Goal: Task Accomplishment & Management: Use online tool/utility

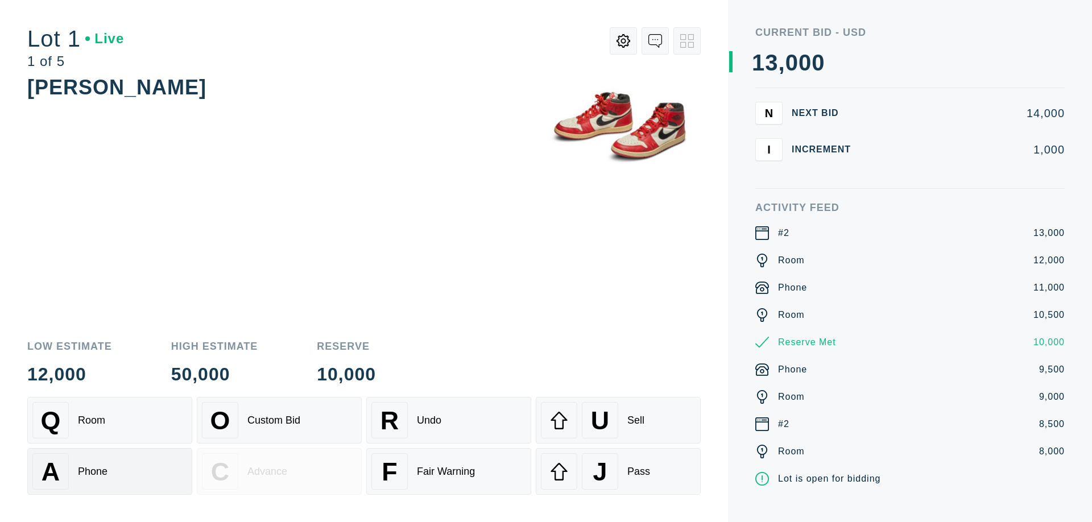
click at [110, 472] on div "A Phone" at bounding box center [109, 471] width 155 height 36
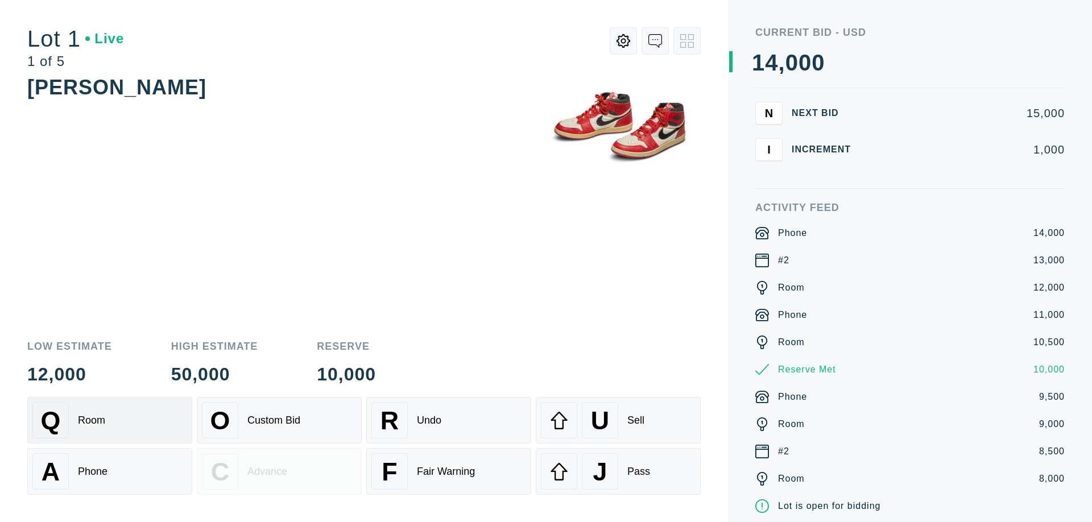
click at [110, 420] on div "Q Room" at bounding box center [109, 420] width 155 height 36
click at [449, 420] on div "R Undo" at bounding box center [448, 420] width 155 height 36
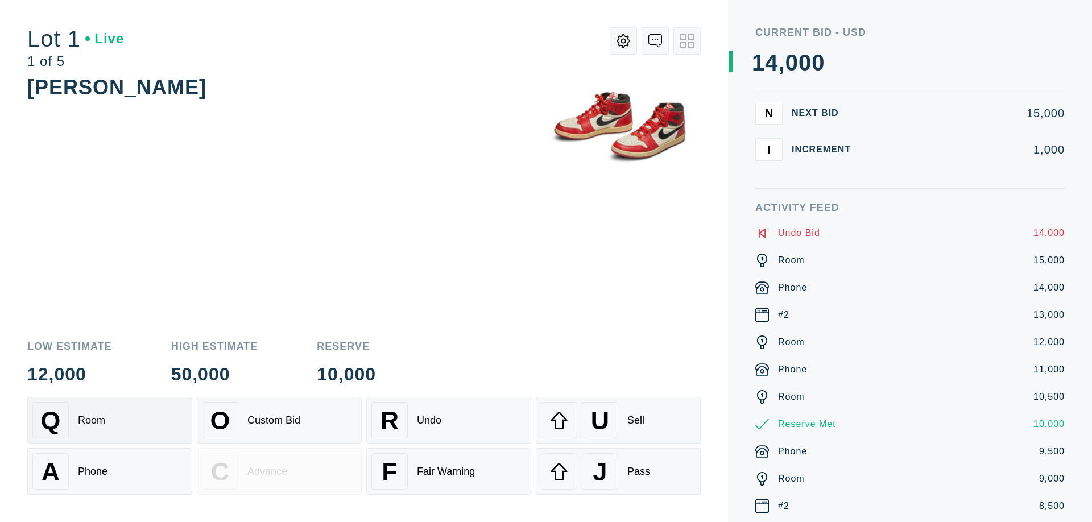
click at [110, 420] on div "Q Room" at bounding box center [109, 420] width 155 height 36
click at [110, 472] on div "A Phone" at bounding box center [109, 471] width 155 height 36
click at [110, 420] on div "Q Room" at bounding box center [109, 420] width 155 height 36
click at [449, 420] on div "R Undo" at bounding box center [448, 420] width 155 height 36
click at [618, 420] on div "U Sell" at bounding box center [618, 420] width 155 height 36
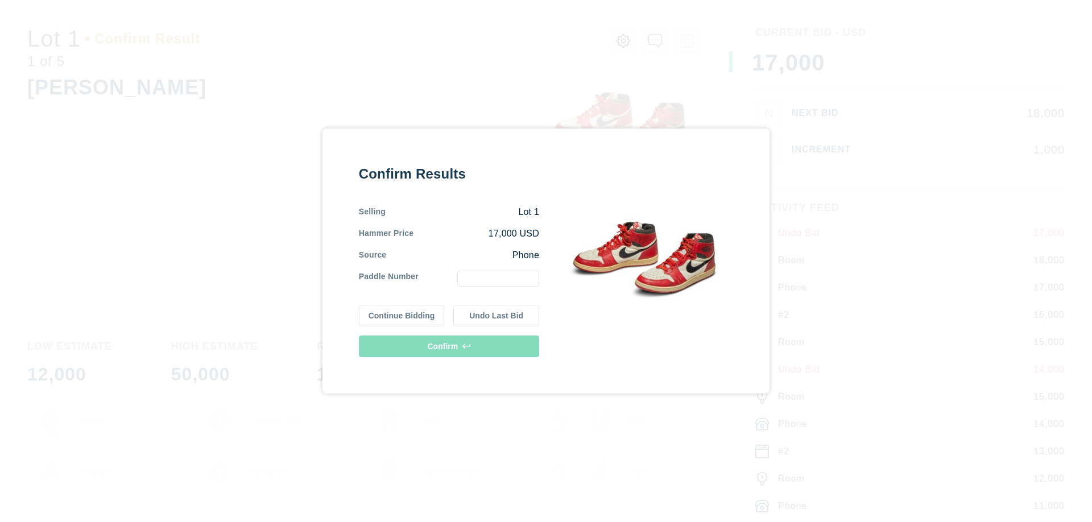
click at [402, 316] on button "Continue Bidding" at bounding box center [402, 316] width 86 height 22
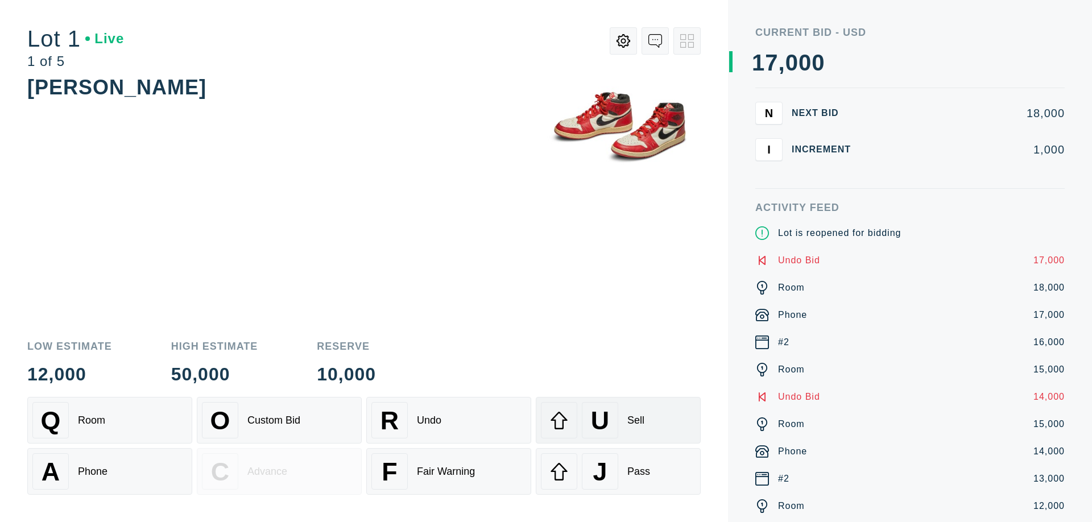
click at [618, 420] on div "U Sell" at bounding box center [618, 420] width 155 height 36
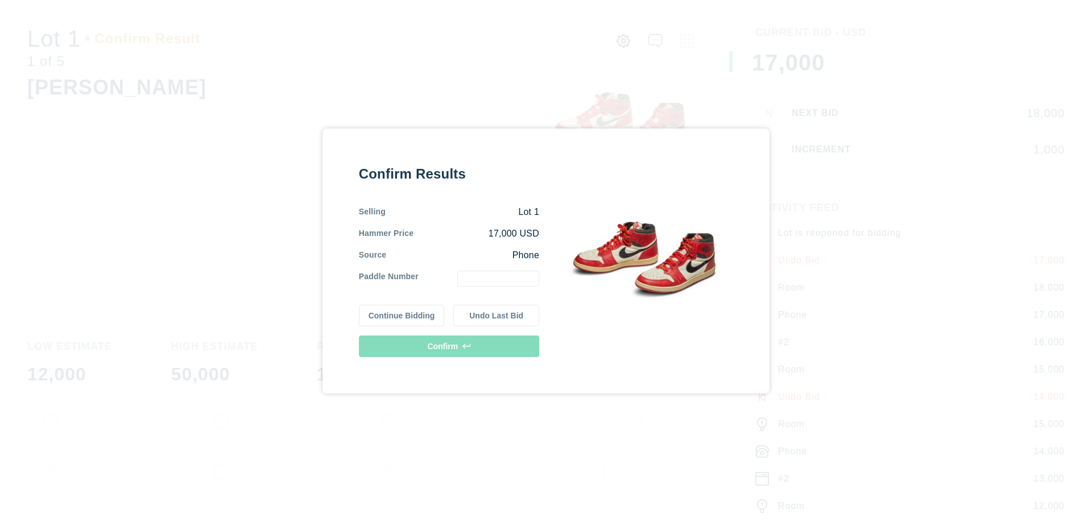
click at [497, 316] on button "Undo Last Bid" at bounding box center [496, 316] width 86 height 22
click at [402, 314] on button "Continue Bidding" at bounding box center [402, 316] width 86 height 22
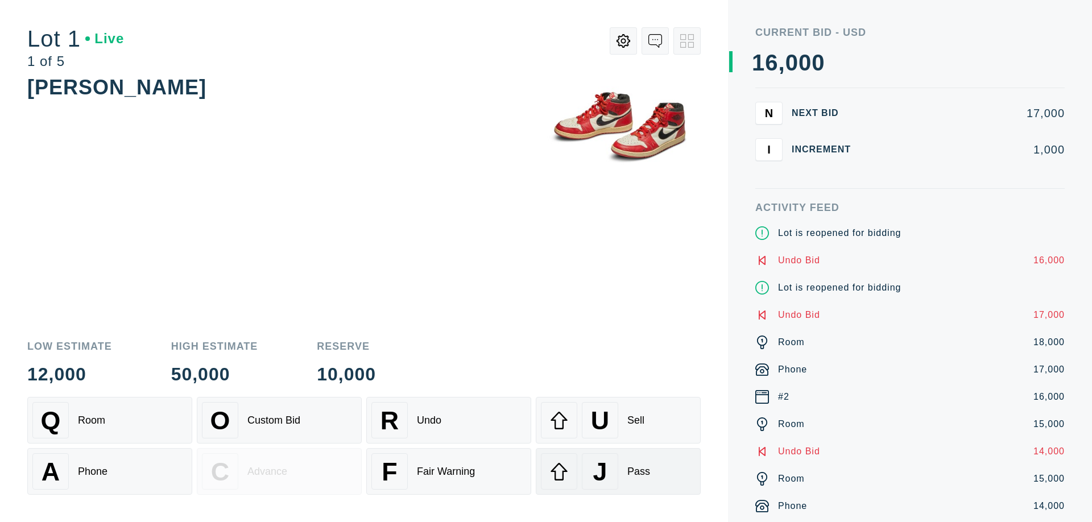
click at [618, 472] on div "J Pass" at bounding box center [618, 471] width 155 height 36
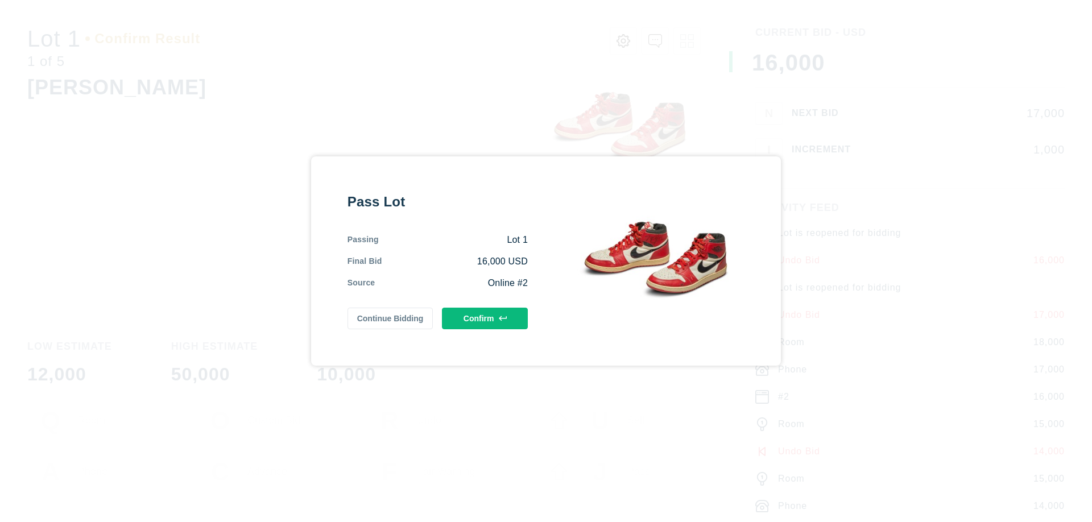
click at [485, 319] on button "Confirm" at bounding box center [485, 319] width 86 height 22
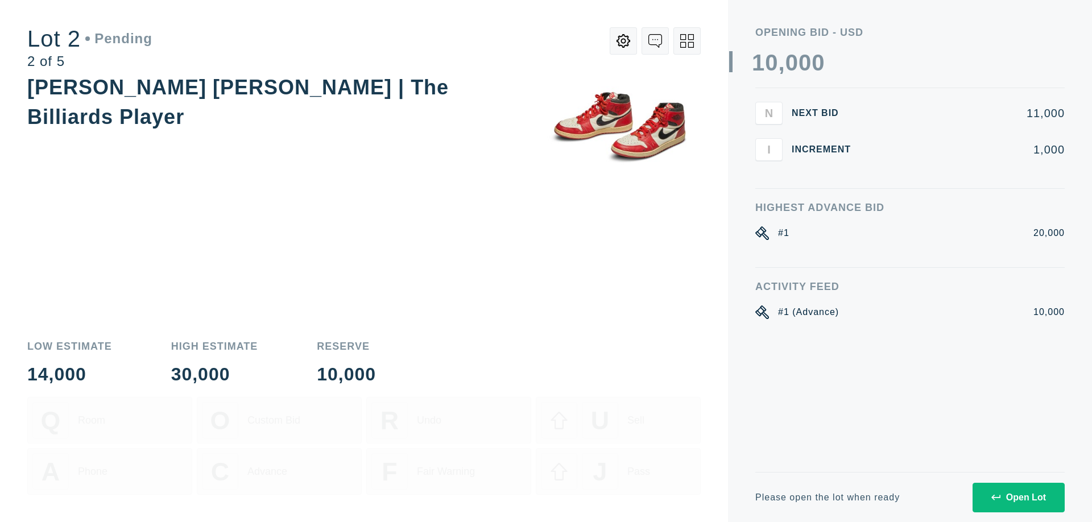
click at [1018, 497] on div "Open Lot" at bounding box center [1019, 498] width 55 height 10
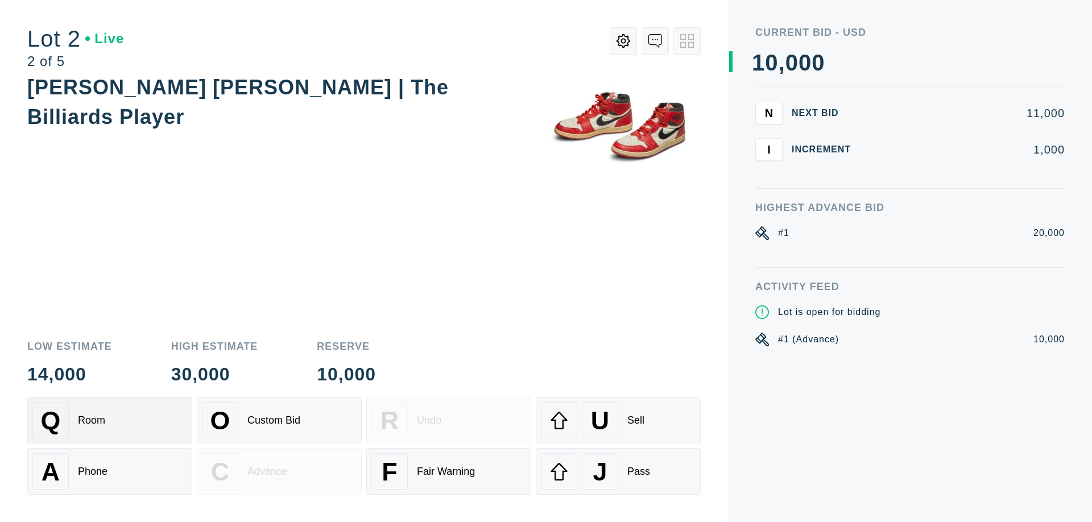
click at [110, 420] on div "Q Room" at bounding box center [109, 420] width 155 height 36
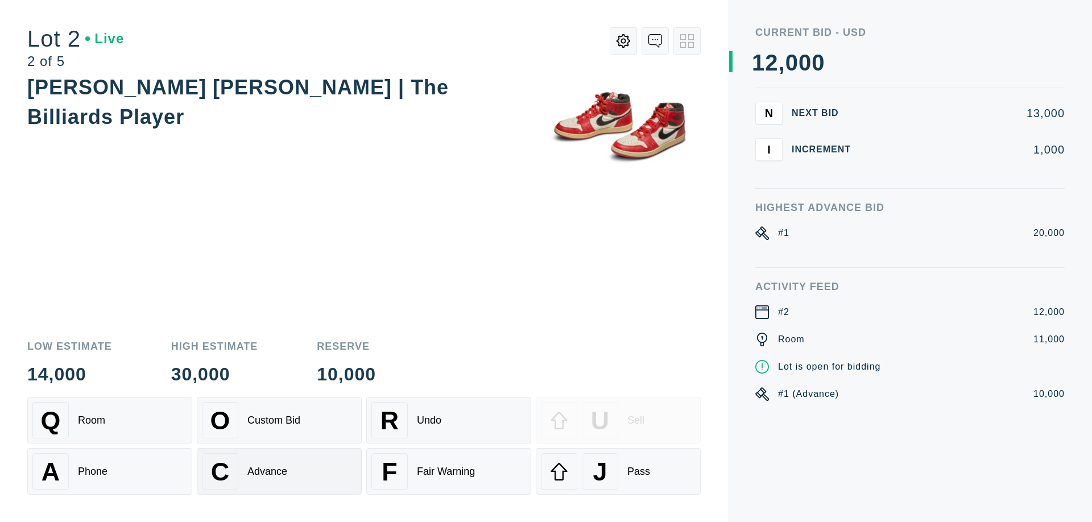
click at [279, 472] on div "Advance" at bounding box center [267, 472] width 40 height 12
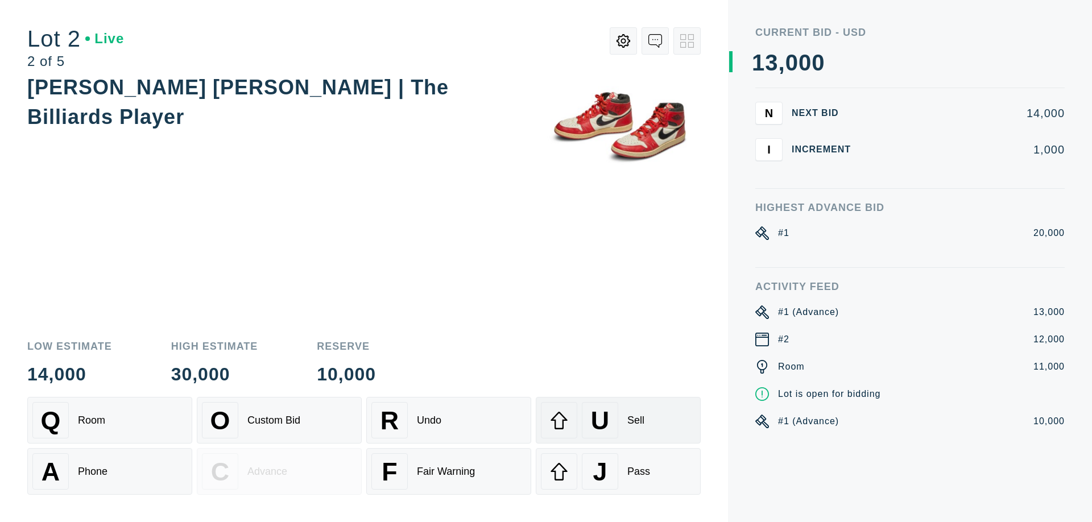
click at [618, 420] on div "U Sell" at bounding box center [618, 420] width 155 height 36
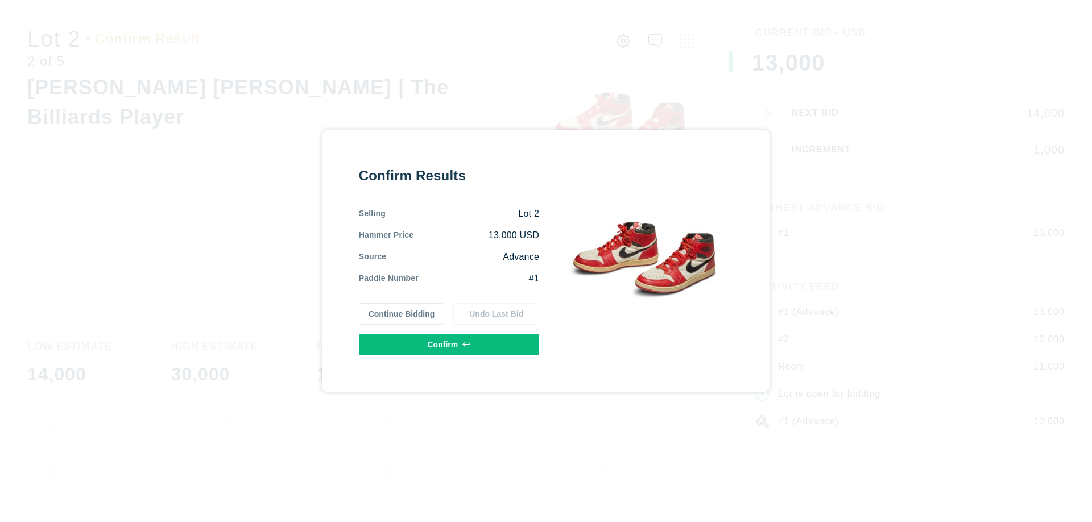
click at [449, 345] on button "Confirm" at bounding box center [449, 345] width 180 height 22
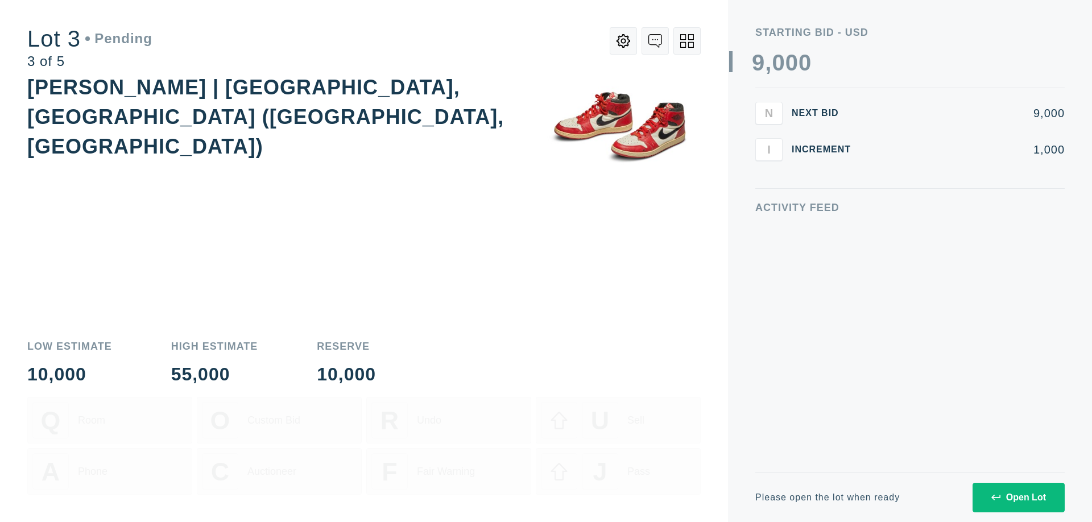
click at [1018, 497] on div "Open Lot" at bounding box center [1019, 498] width 55 height 10
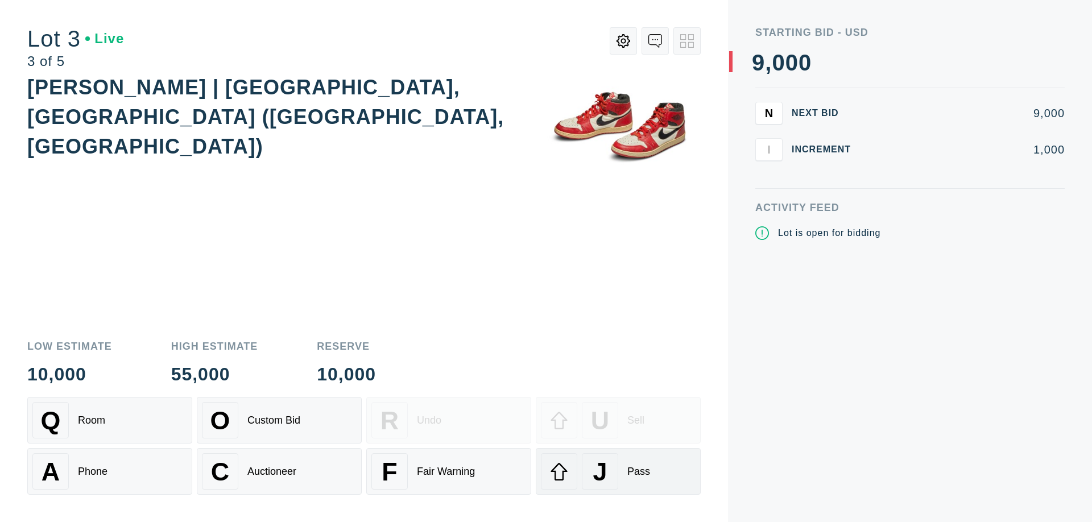
click at [618, 472] on div "J Pass" at bounding box center [618, 471] width 155 height 36
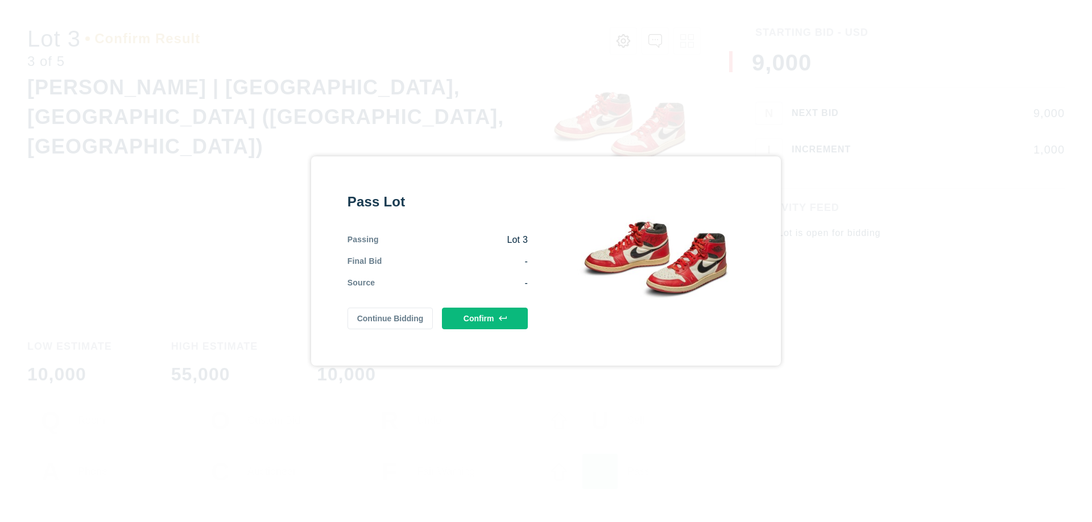
click at [485, 319] on button "Confirm" at bounding box center [485, 319] width 86 height 22
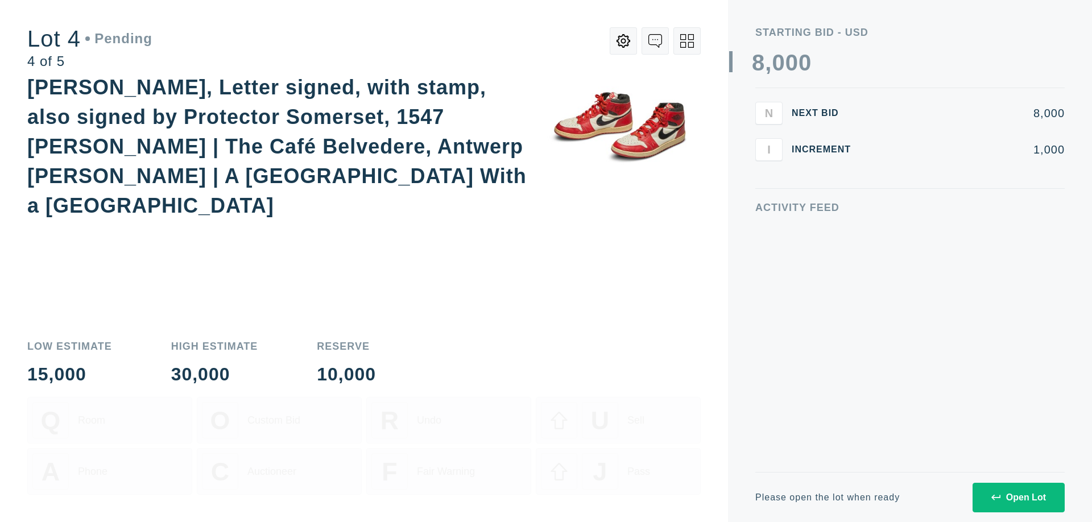
click at [1018, 497] on div "Open Lot" at bounding box center [1019, 498] width 55 height 10
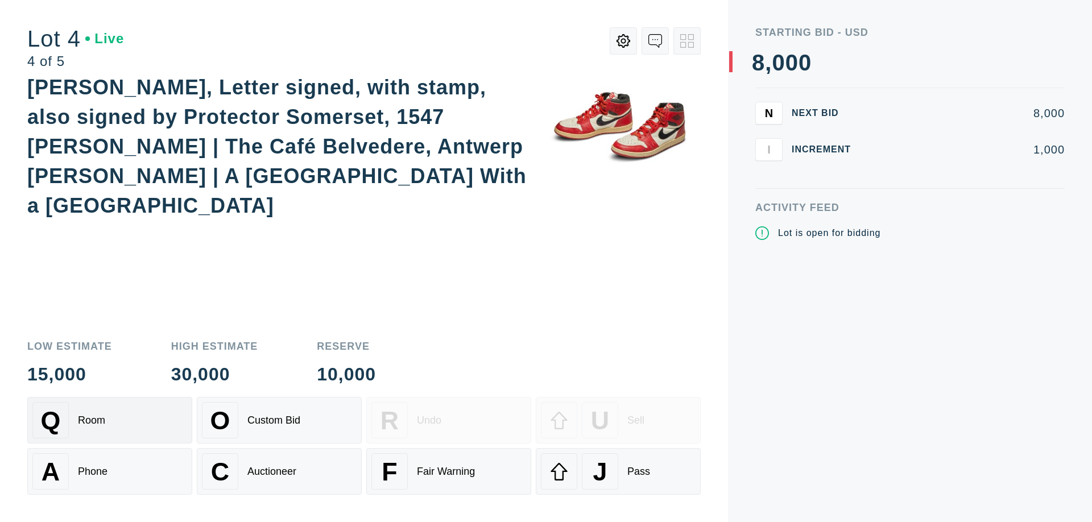
click at [110, 420] on div "Q Room" at bounding box center [109, 420] width 155 height 36
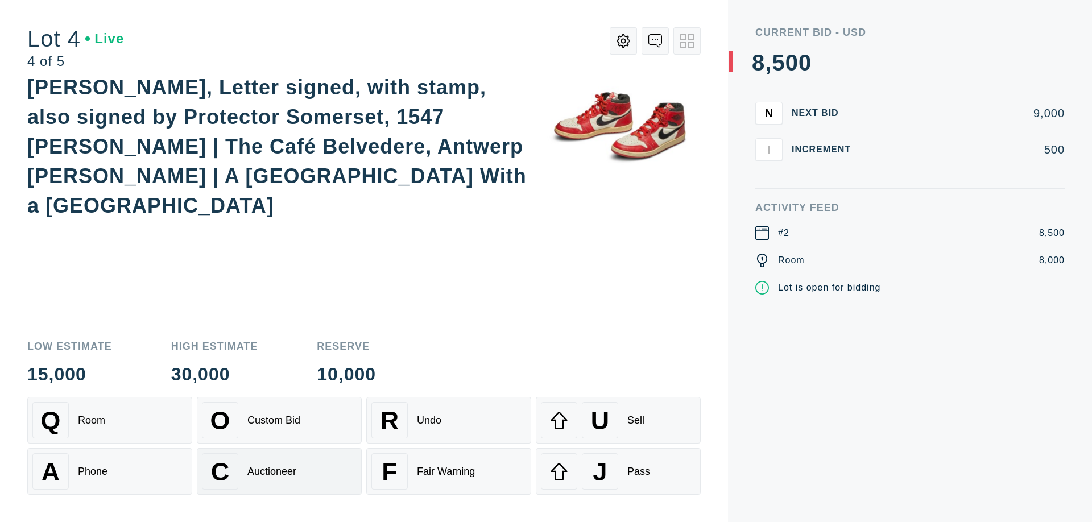
click at [279, 472] on div "Auctioneer" at bounding box center [271, 472] width 49 height 12
click at [618, 472] on div "J Pass" at bounding box center [618, 471] width 155 height 36
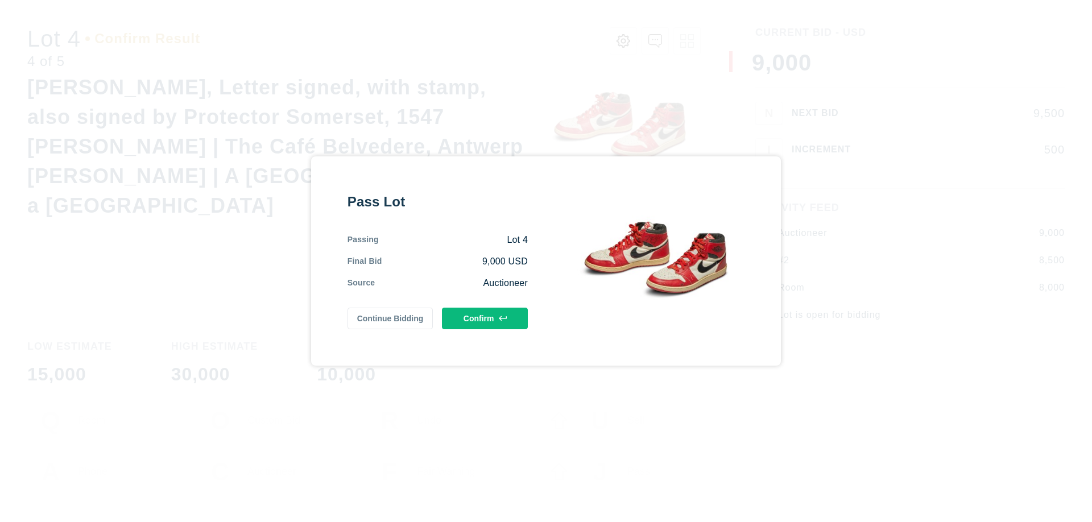
click at [485, 319] on button "Confirm" at bounding box center [485, 319] width 86 height 22
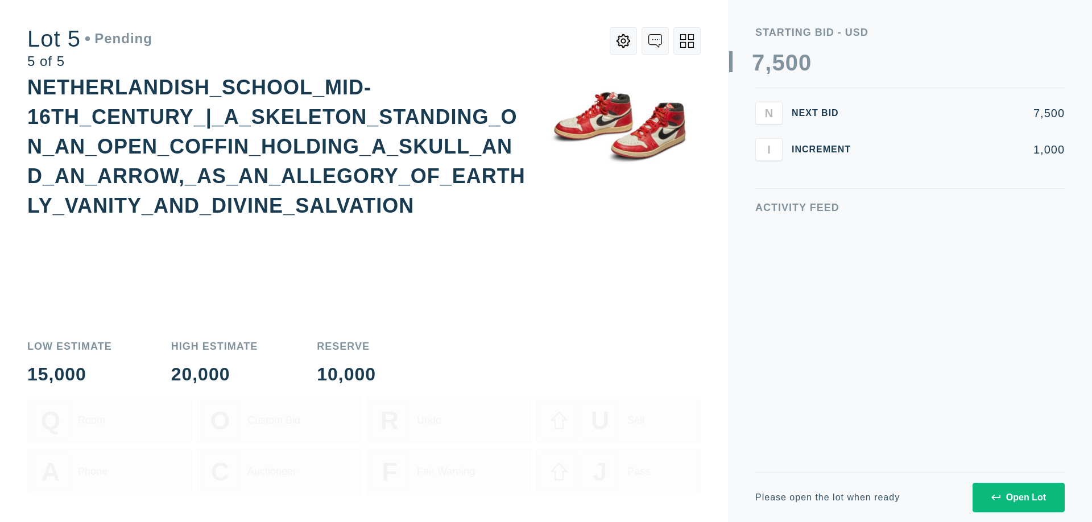
click at [1018, 497] on div "Open Lot" at bounding box center [1019, 498] width 55 height 10
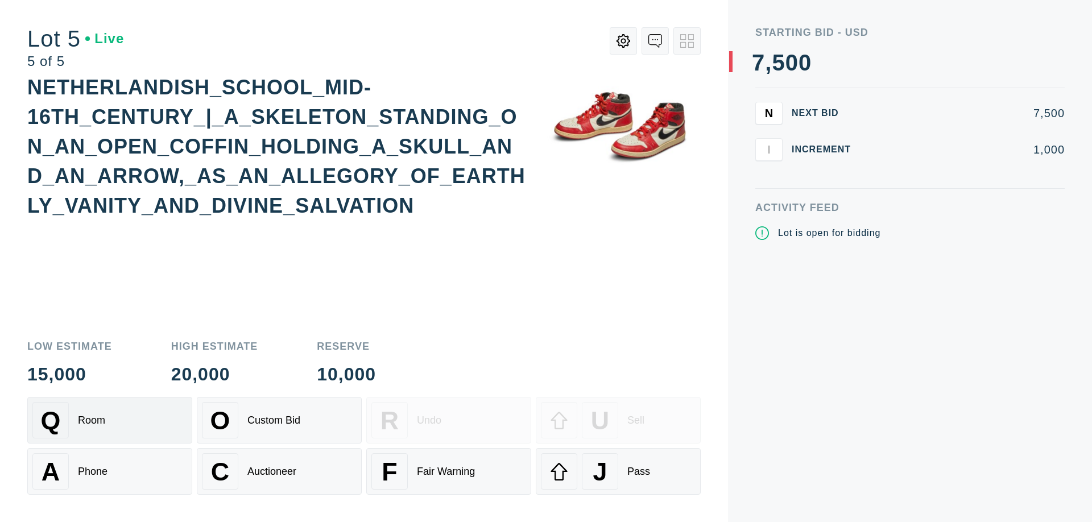
click at [110, 420] on div "Q Room" at bounding box center [109, 420] width 155 height 36
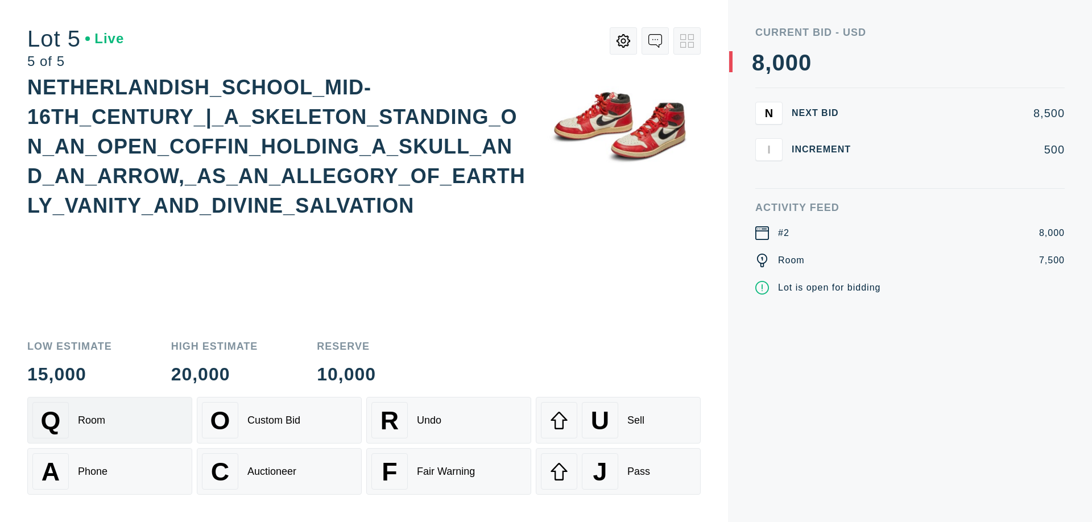
click at [110, 420] on div "Q Room" at bounding box center [109, 420] width 155 height 36
click at [618, 420] on div "U Sell" at bounding box center [618, 420] width 155 height 36
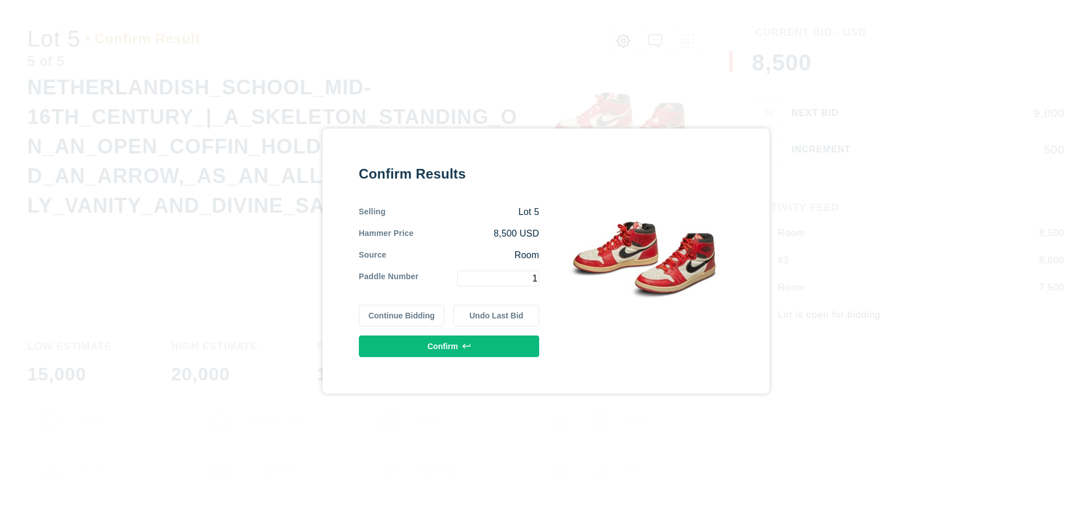
type input "1"
click at [449, 346] on button "Confirm" at bounding box center [449, 347] width 180 height 22
